Goal: Task Accomplishment & Management: Use online tool/utility

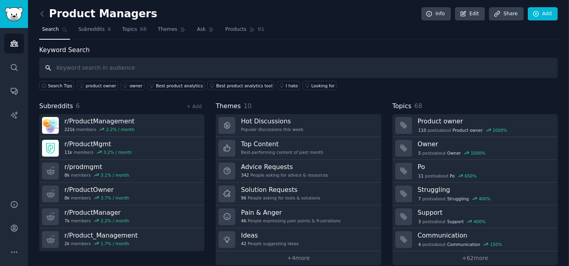
click at [160, 67] on input "text" at bounding box center [298, 68] width 518 height 20
type input "etnobotanic"
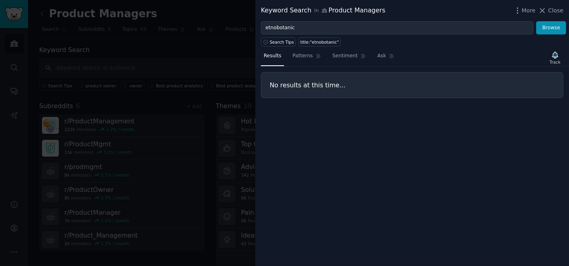
click at [558, 8] on span "Close" at bounding box center [555, 10] width 15 height 8
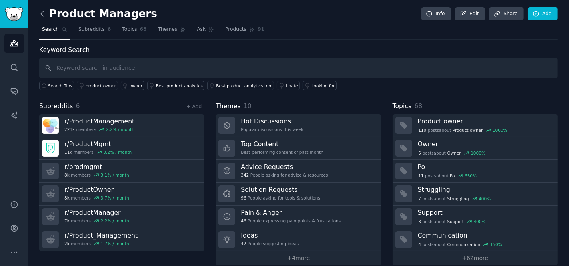
click at [44, 11] on icon at bounding box center [42, 14] width 8 height 8
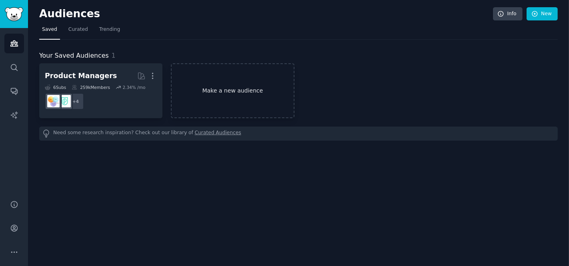
click at [234, 88] on link "Make a new audience" at bounding box center [232, 90] width 123 height 55
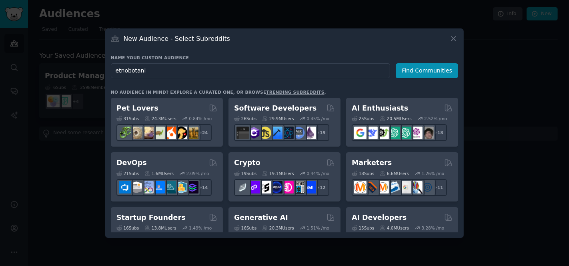
type input "etnobotanic"
click button "Find Communities" at bounding box center [427, 70] width 62 height 15
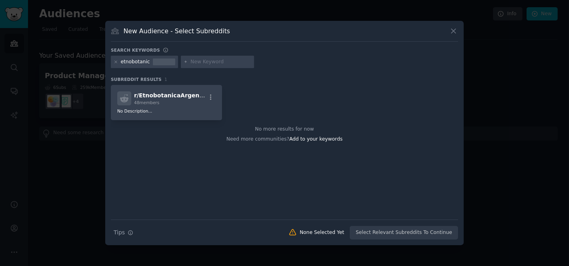
click at [128, 62] on div "etnobotanic" at bounding box center [135, 61] width 29 height 7
copy div "etnobotanic"
click at [453, 31] on icon at bounding box center [453, 31] width 4 height 4
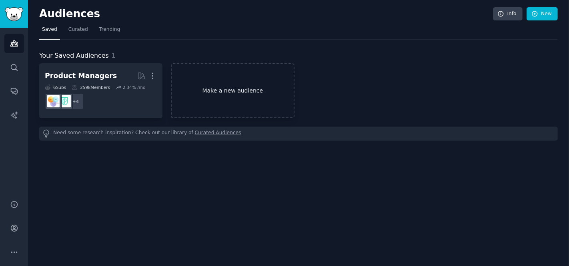
click at [223, 84] on link "Make a new audience" at bounding box center [232, 90] width 123 height 55
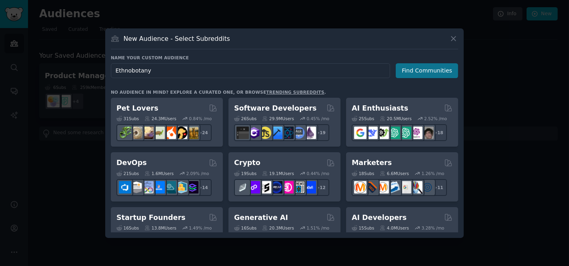
type input "Ethnobotany"
click at [419, 69] on button "Find Communities" at bounding box center [427, 70] width 62 height 15
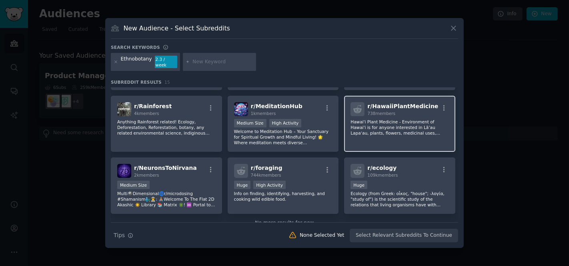
scroll to position [194, 0]
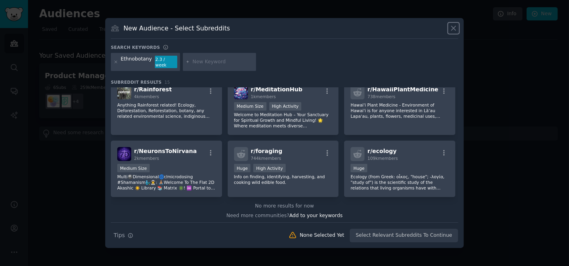
click at [451, 30] on icon at bounding box center [453, 28] width 8 height 8
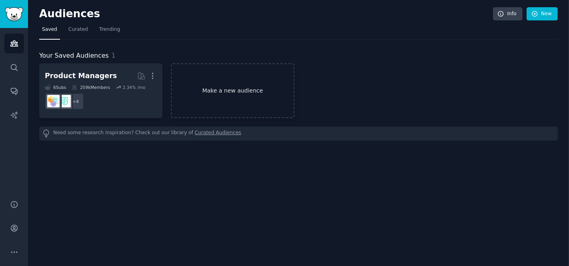
click at [234, 92] on link "Make a new audience" at bounding box center [232, 90] width 123 height 55
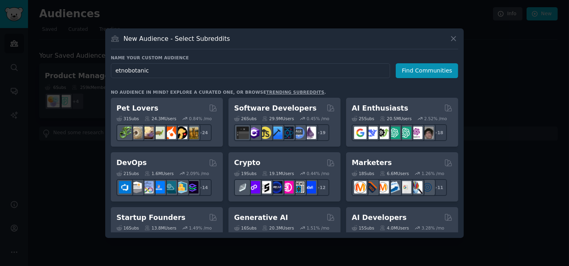
type input "etnobotanica"
click button "Find Communities" at bounding box center [427, 70] width 62 height 15
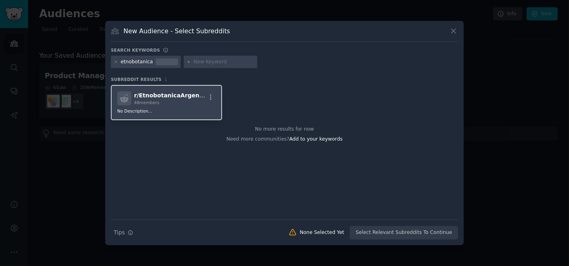
click at [167, 100] on div "48 members" at bounding box center [170, 103] width 72 height 6
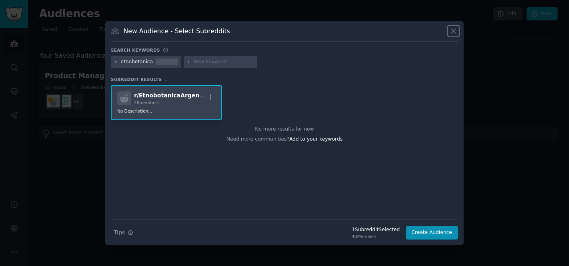
click at [453, 32] on icon at bounding box center [453, 31] width 8 height 8
